Goal: Information Seeking & Learning: Compare options

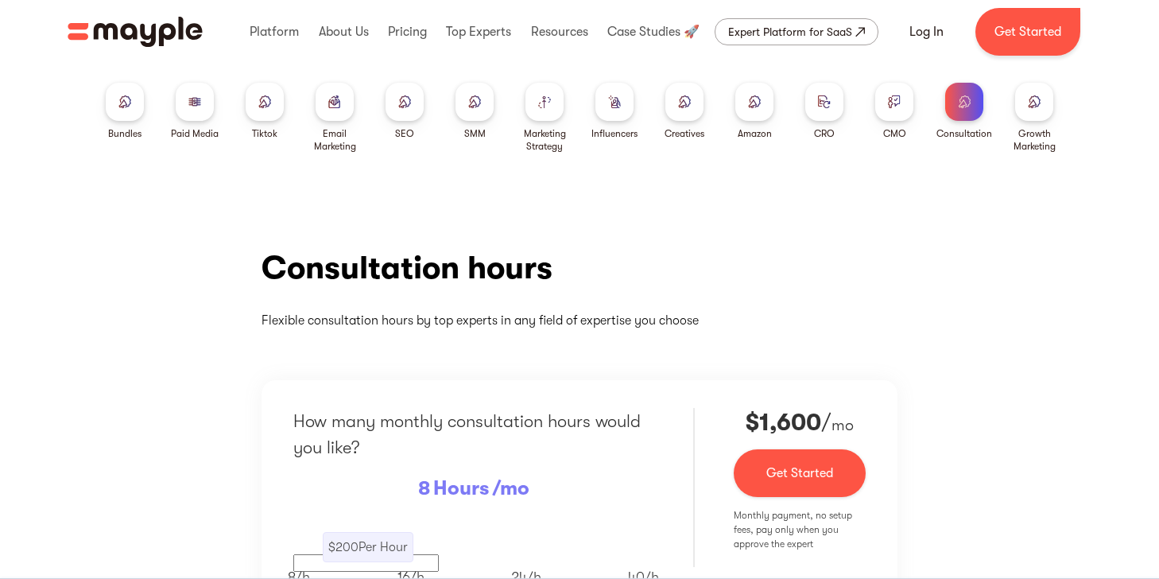
click at [195, 113] on div at bounding box center [195, 102] width 38 height 38
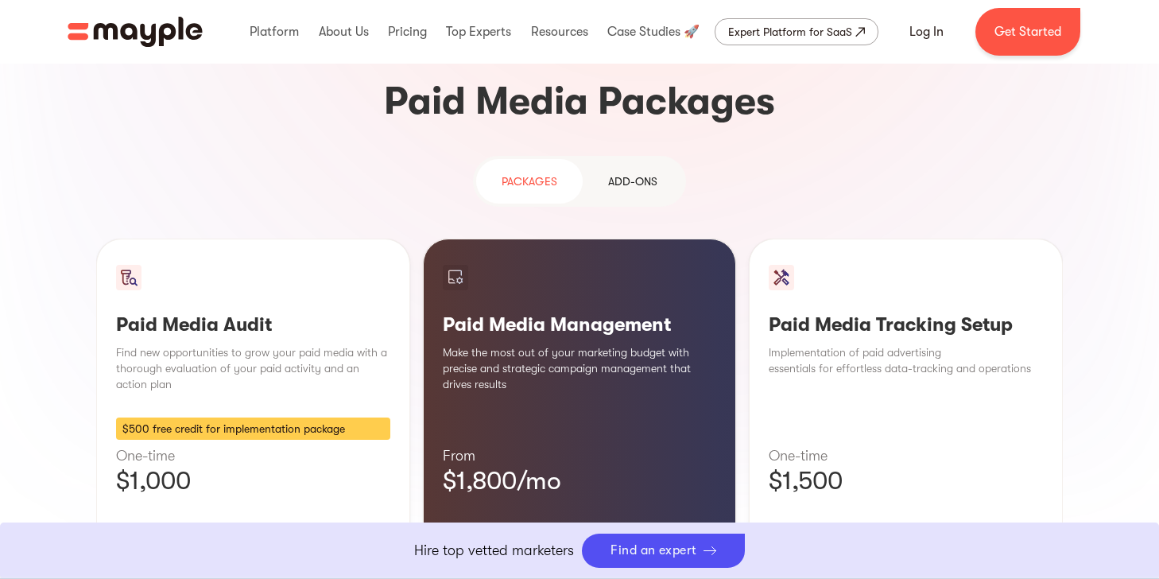
scroll to position [1414, 0]
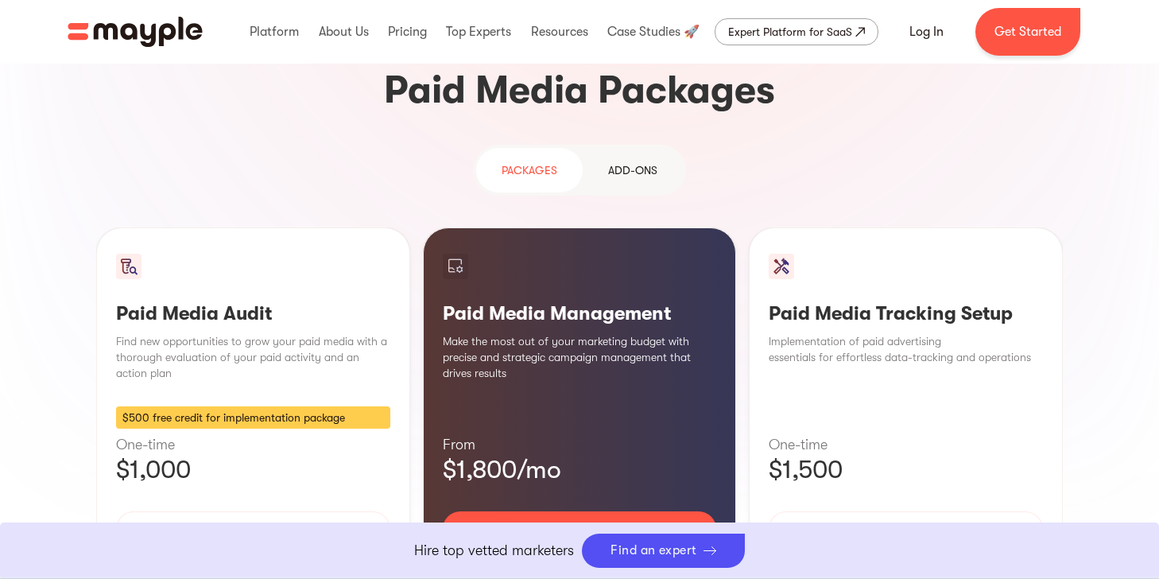
click at [590, 559] on div "Learn More" at bounding box center [580, 575] width 274 height 33
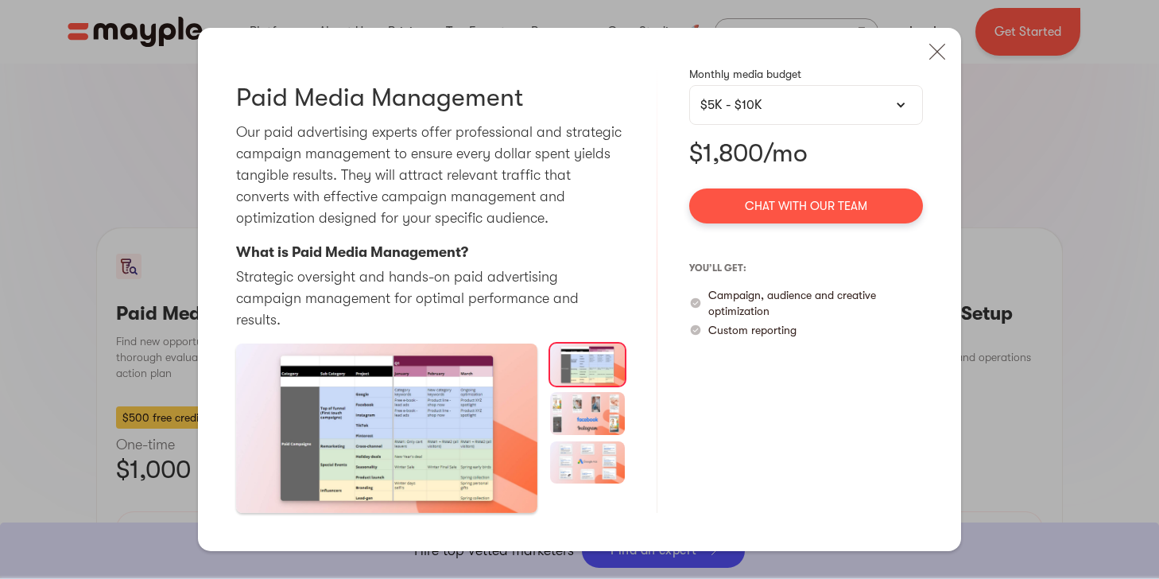
click at [832, 114] on div "$5K - $10K" at bounding box center [805, 104] width 211 height 19
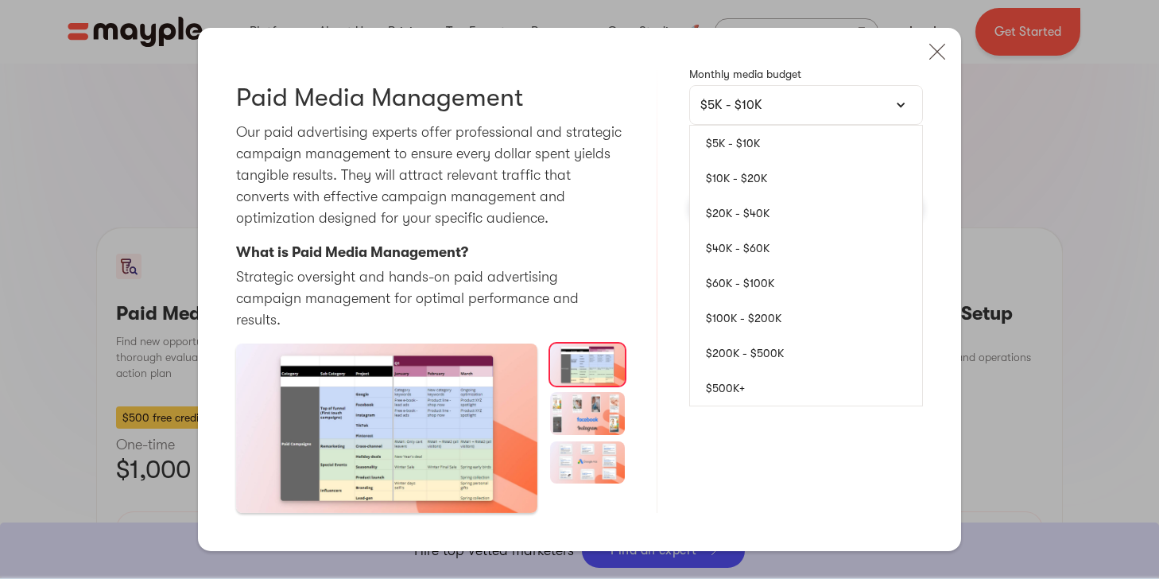
click at [826, 177] on link "$10K - $20K" at bounding box center [806, 178] width 232 height 35
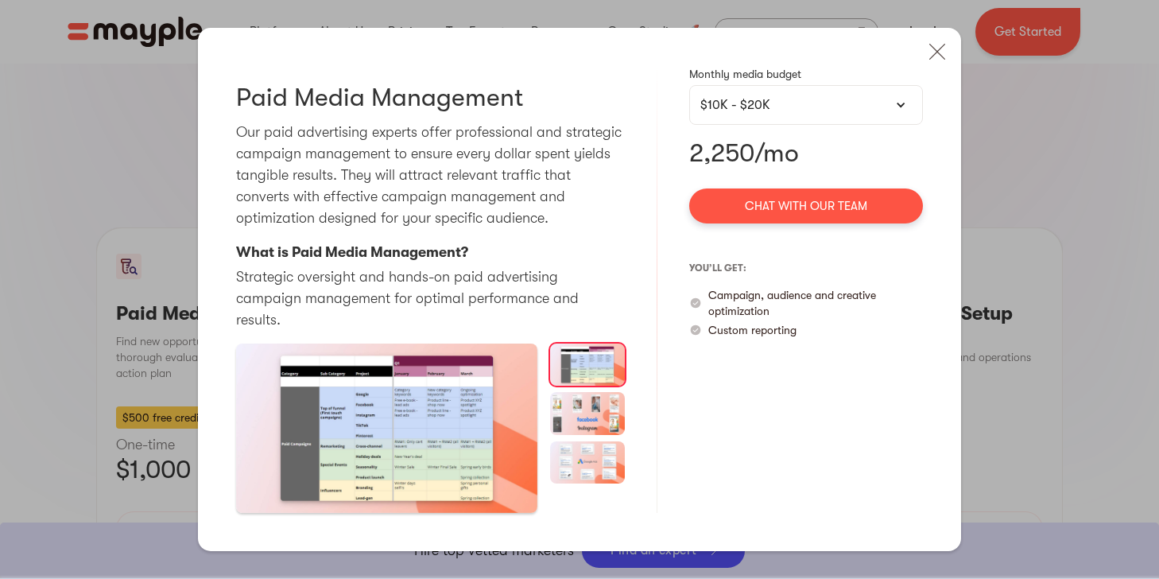
click at [829, 125] on div "$10K - $20K" at bounding box center [806, 105] width 234 height 40
click at [826, 114] on div "$10K - $20K" at bounding box center [805, 104] width 211 height 19
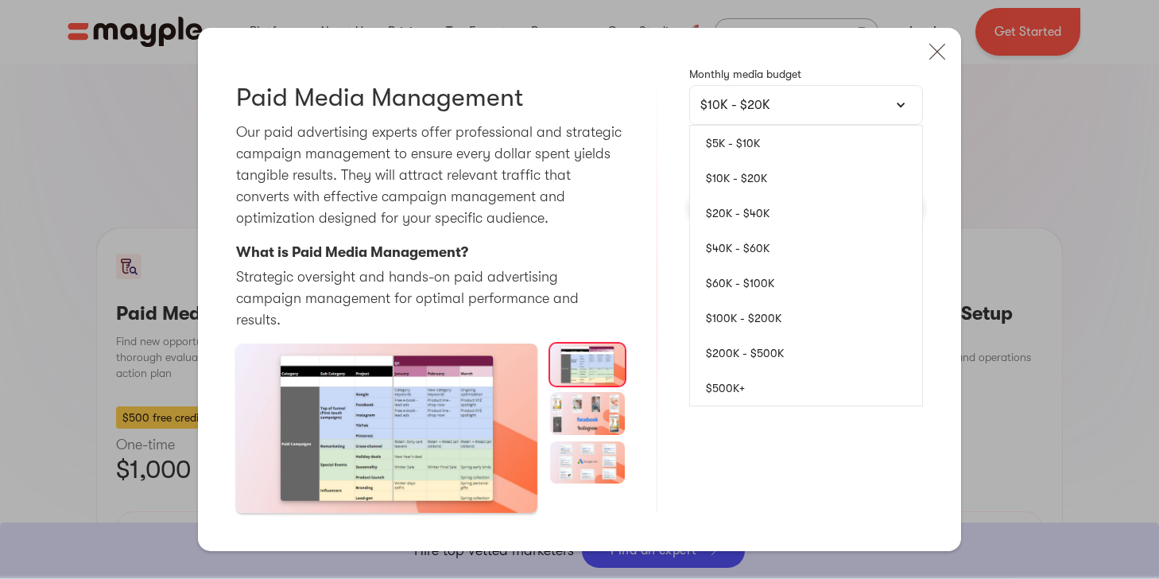
click at [803, 222] on link "$20K - $40K" at bounding box center [806, 212] width 232 height 35
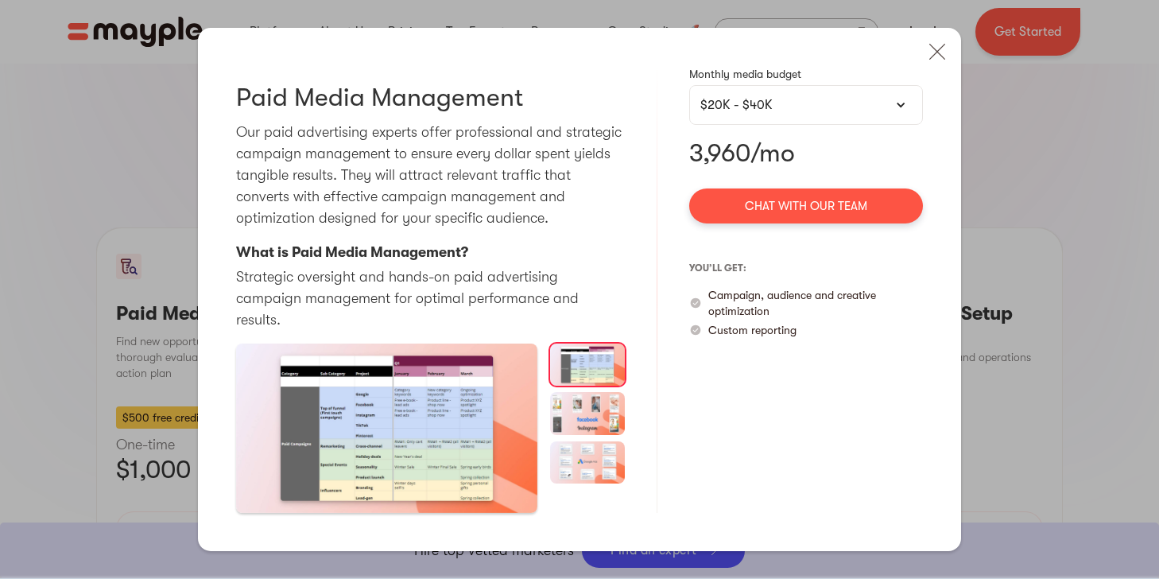
click at [779, 114] on div "$20K - $40K" at bounding box center [805, 104] width 211 height 19
click at [766, 114] on div "$20K - $40K" at bounding box center [805, 104] width 211 height 19
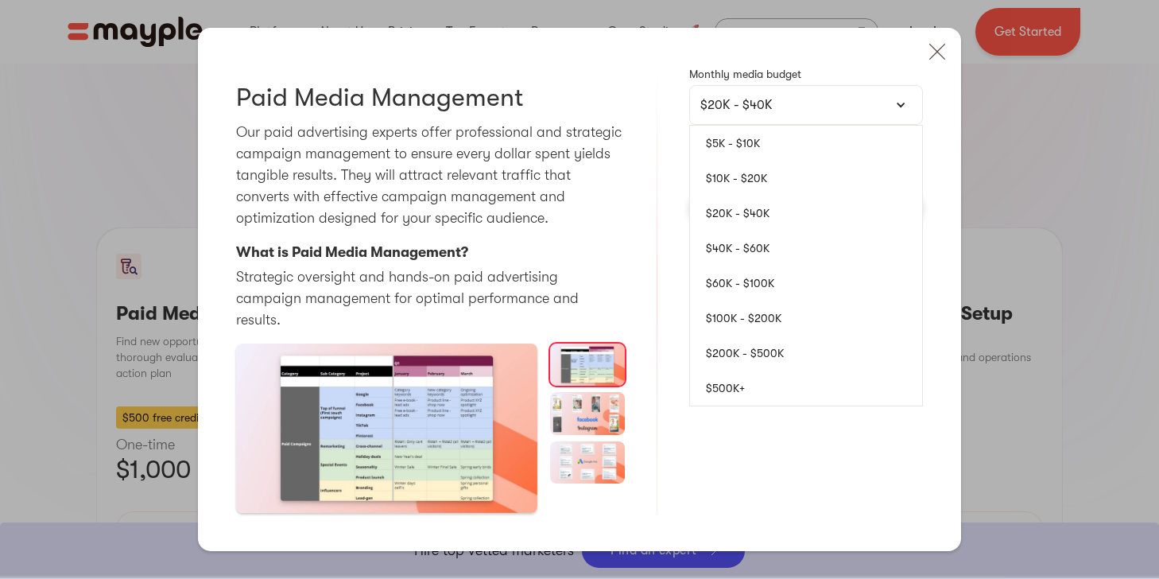
click at [759, 152] on link "$5K - $10K" at bounding box center [806, 143] width 232 height 35
